Goal: Task Accomplishment & Management: Manage account settings

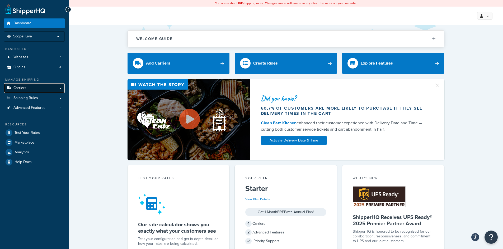
click at [23, 88] on span "Carriers" at bounding box center [19, 88] width 13 height 4
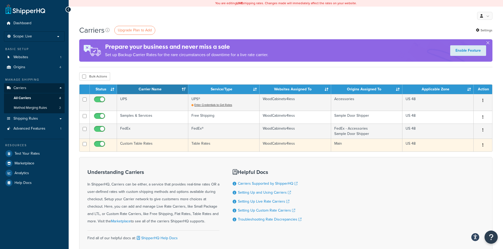
click at [193, 143] on td "Table Rates" at bounding box center [223, 145] width 71 height 13
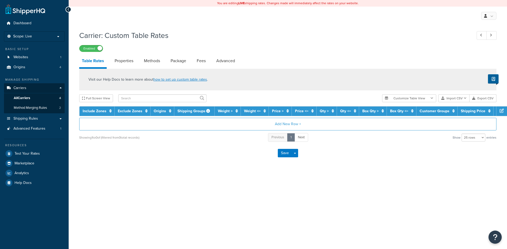
select select "25"
